Goal: Find specific page/section: Find specific page/section

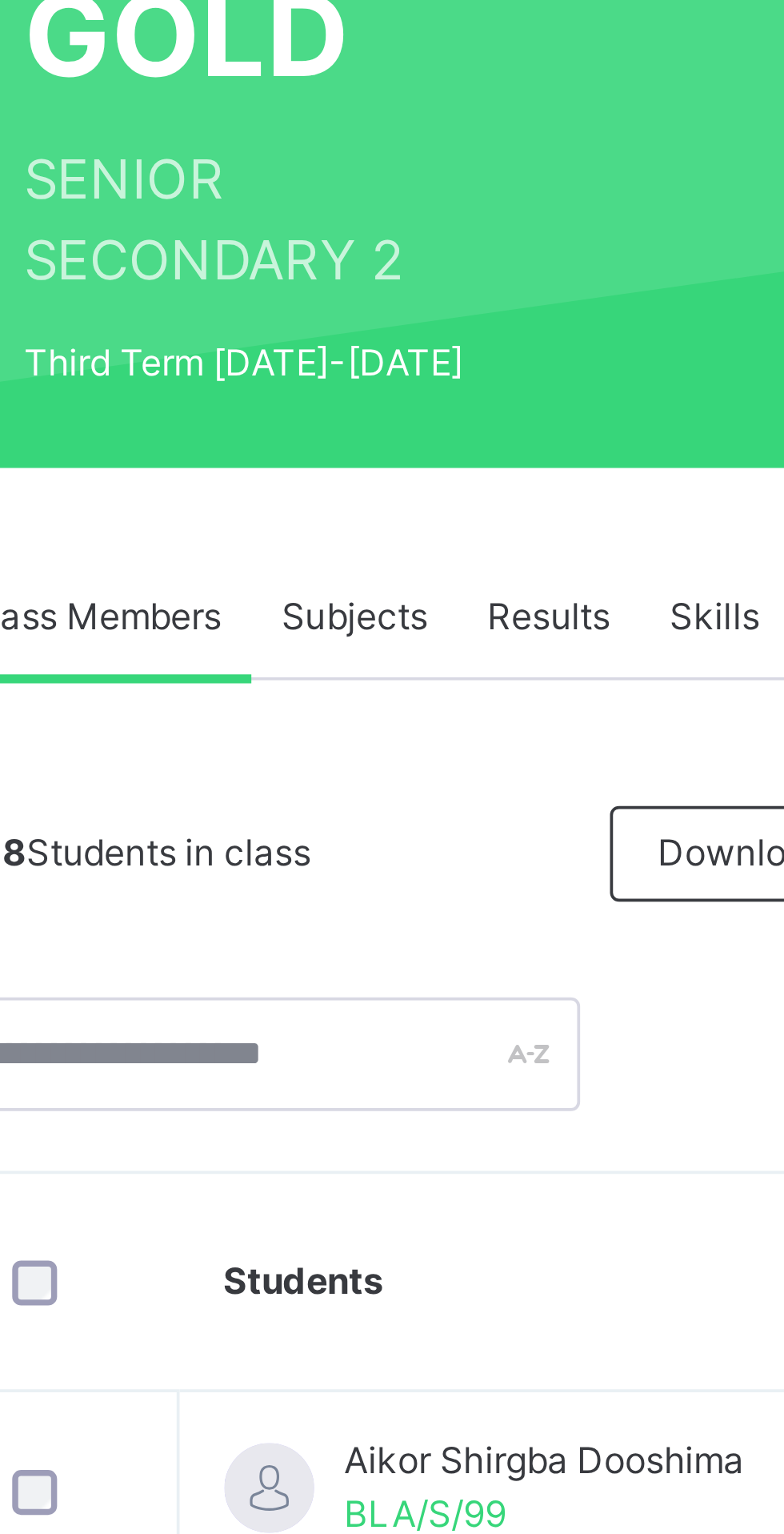
click at [385, 385] on span "Results" at bounding box center [386, 384] width 33 height 15
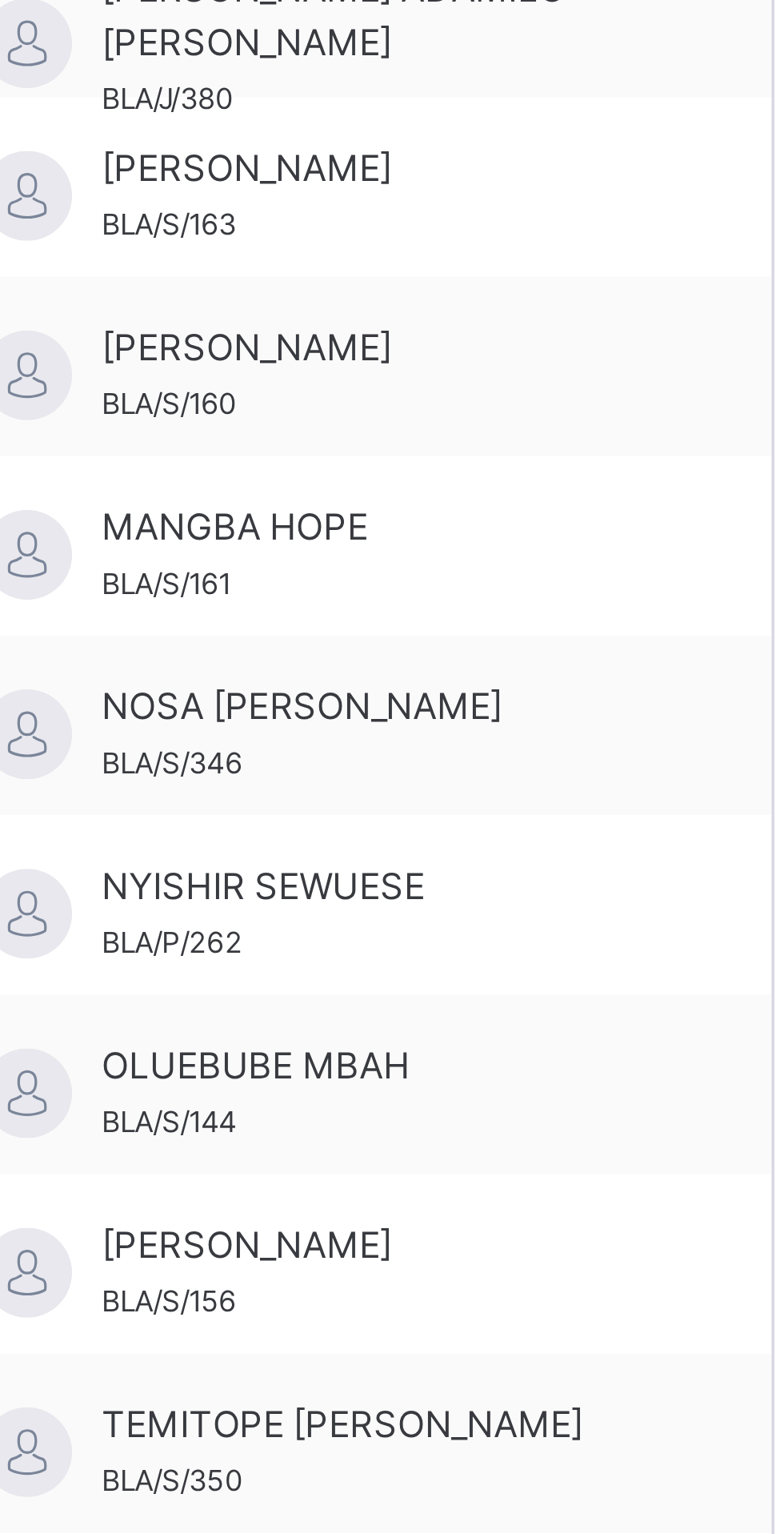
click at [329, 1252] on span "OLUEBUBE MBAH" at bounding box center [337, 1247] width 143 height 15
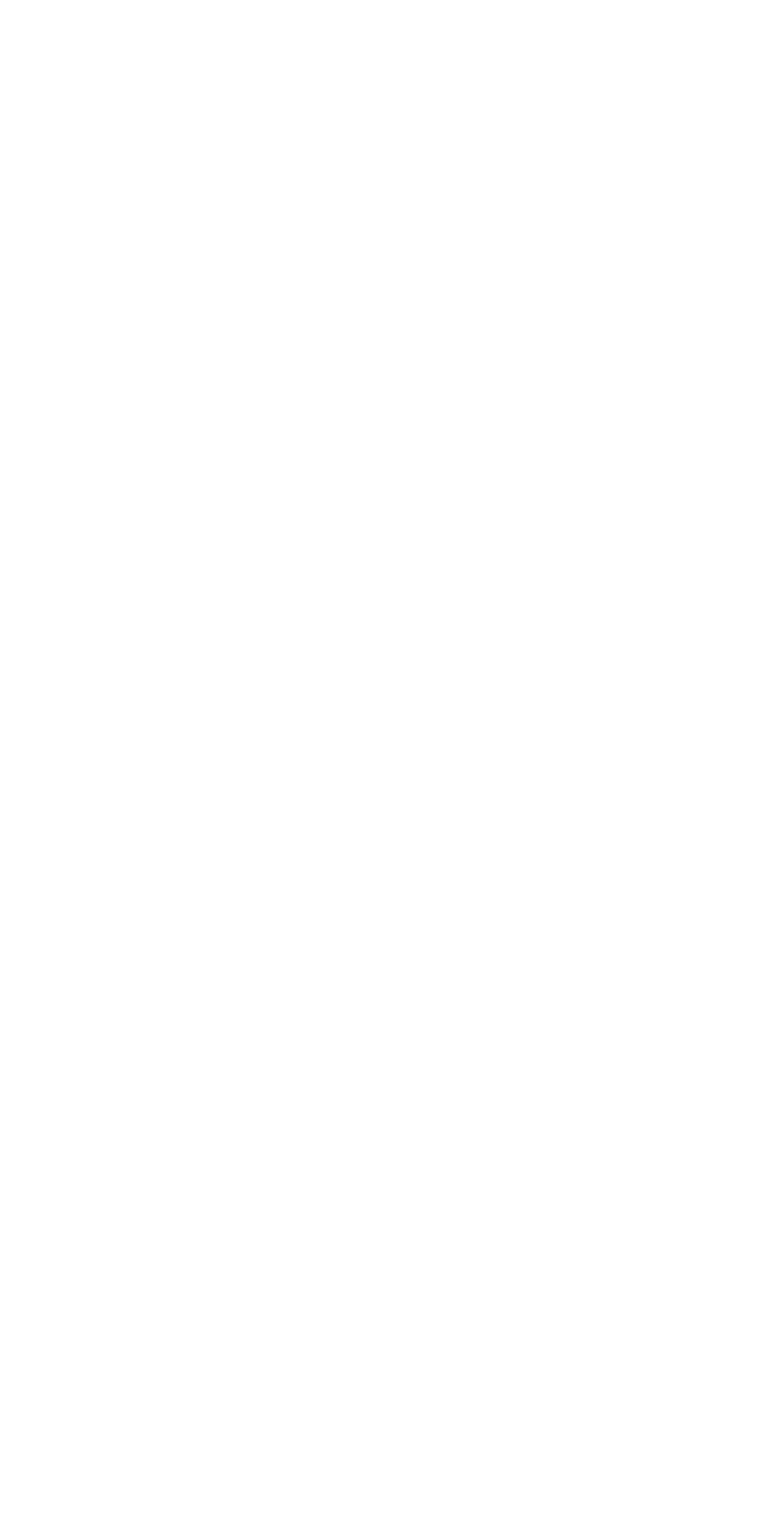
scroll to position [641, 0]
click at [410, 1533] on div "Back / SS 2 GOLD SS 2 GOLD SENIOR SECONDARY 2 Third Term [DATE]-[DATE] Class Me…" at bounding box center [488, 687] width 592 height 2494
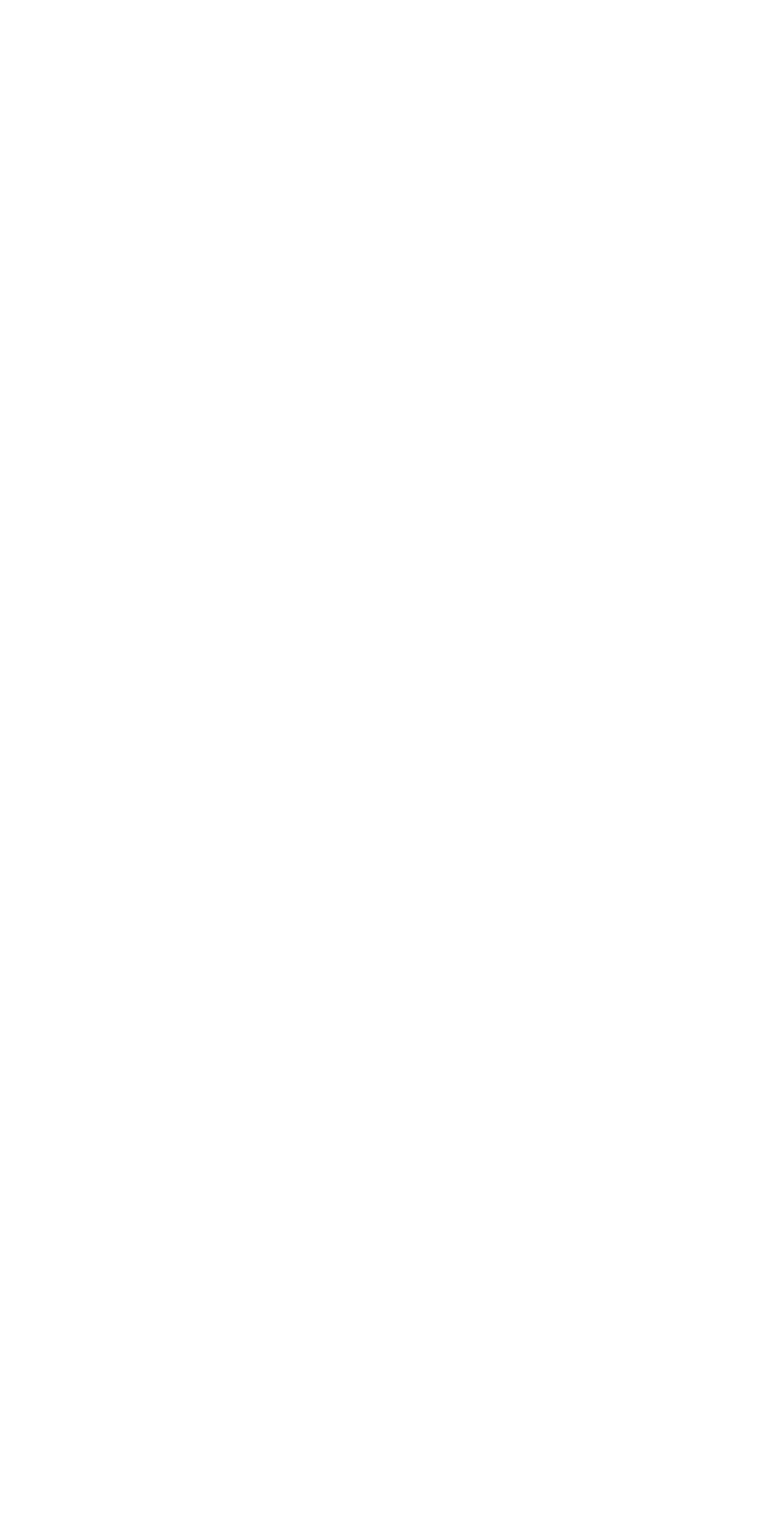
click at [783, 1533] on html "Class Arm Details Third Term / [DATE]-[DATE] [PERSON_NAME] [EMAIL_ADDRESS][DOMA…" at bounding box center [392, 645] width 784 height 2573
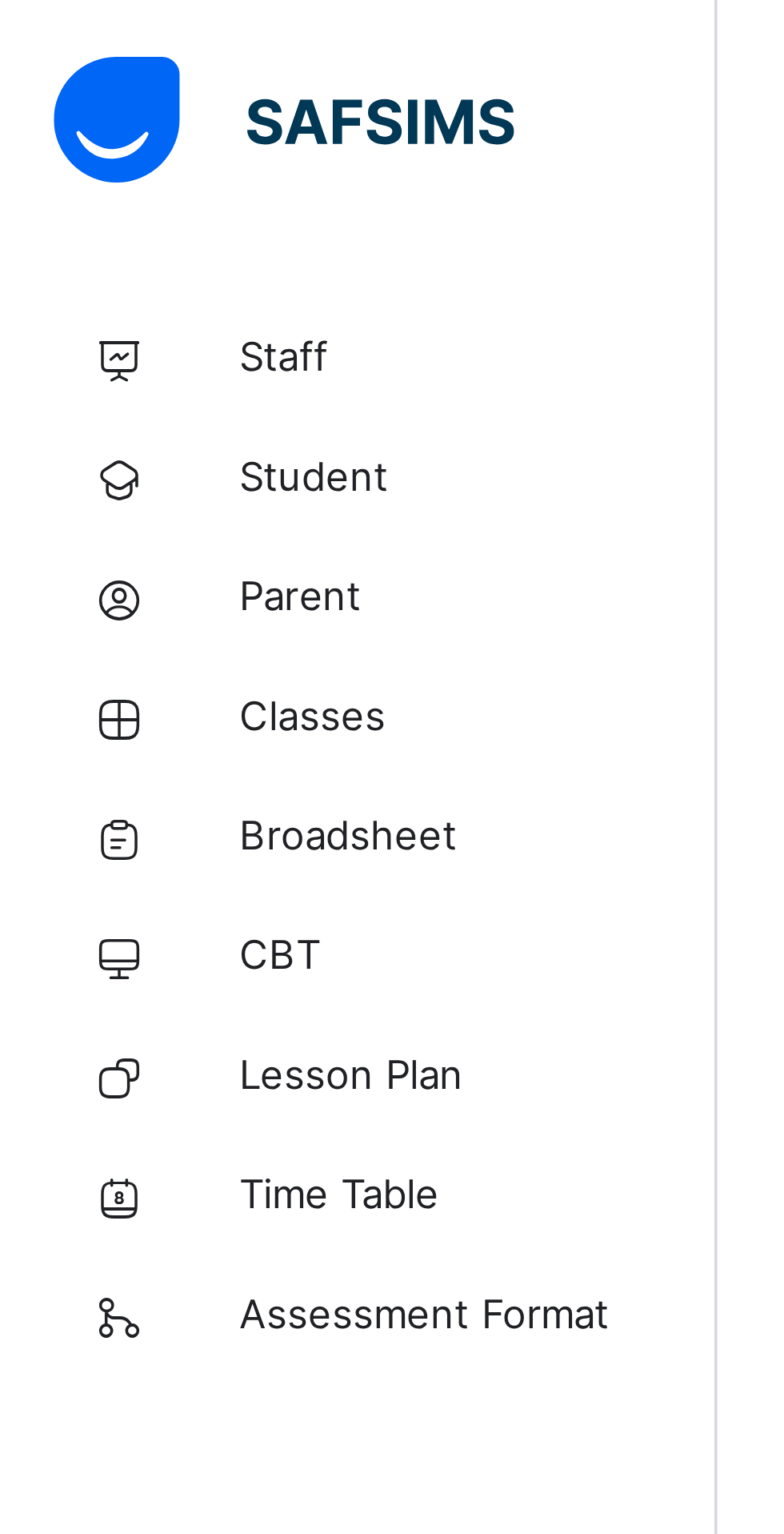
scroll to position [724, 0]
click at [111, 224] on span "Broadsheet" at bounding box center [128, 224] width 128 height 16
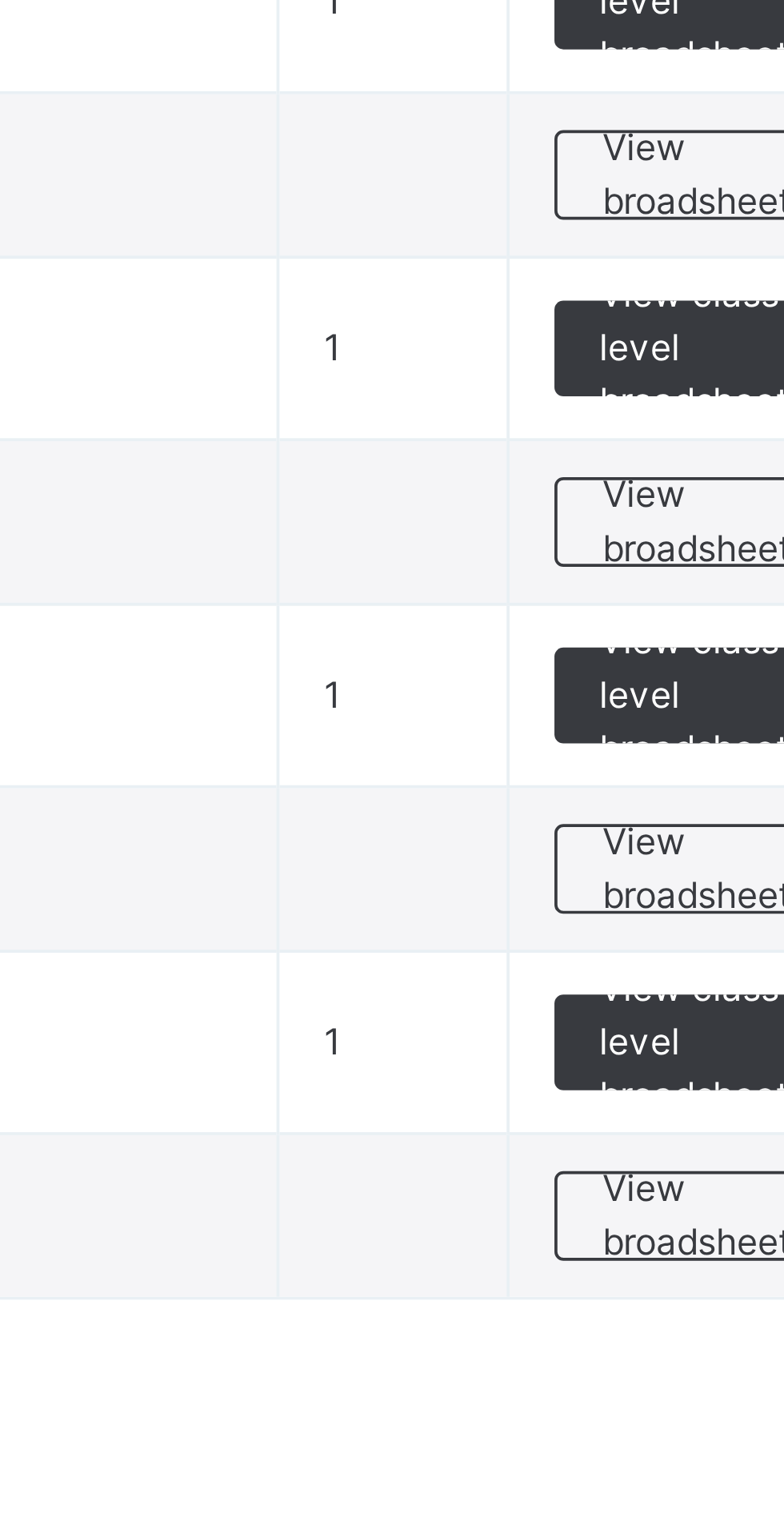
click at [696, 650] on span "View broadsheet" at bounding box center [705, 647] width 50 height 29
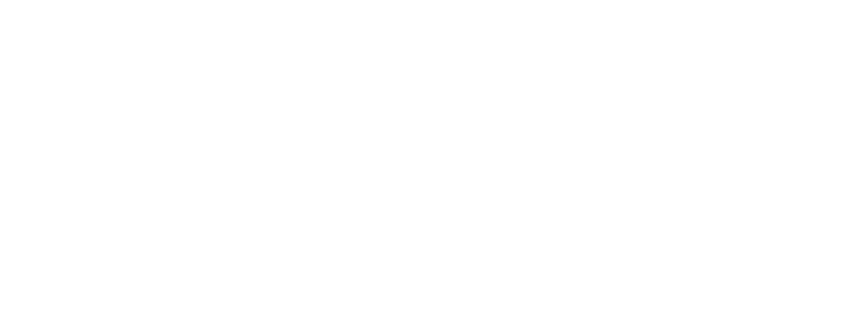
scroll to position [396, 0]
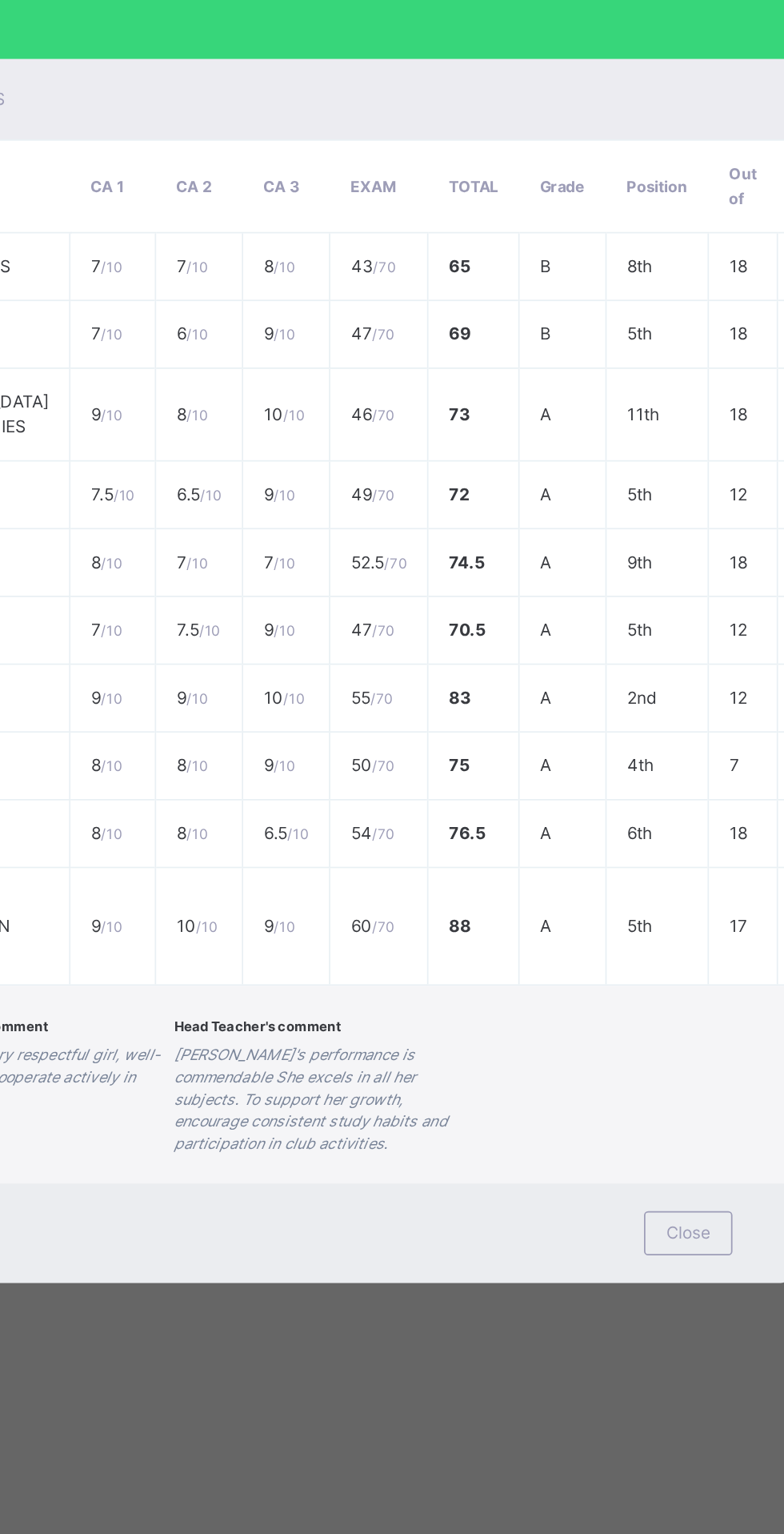
scroll to position [0, 0]
